Goal: Go to known website: Go to known website

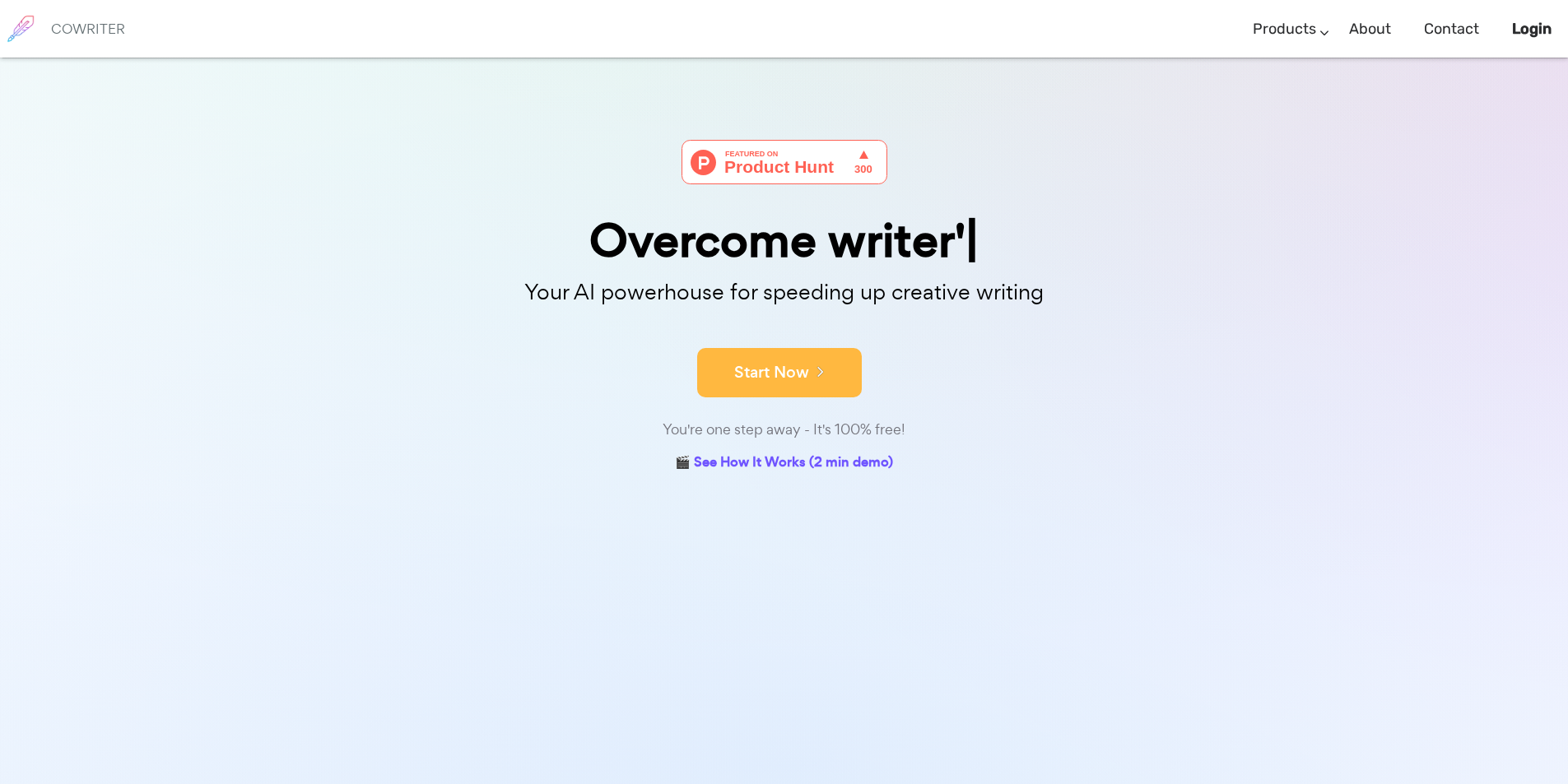
click at [767, 378] on button "Start Now" at bounding box center [779, 373] width 164 height 50
click at [767, 389] on button "Start Now" at bounding box center [779, 373] width 164 height 50
